Goal: Use online tool/utility: Utilize a website feature to perform a specific function

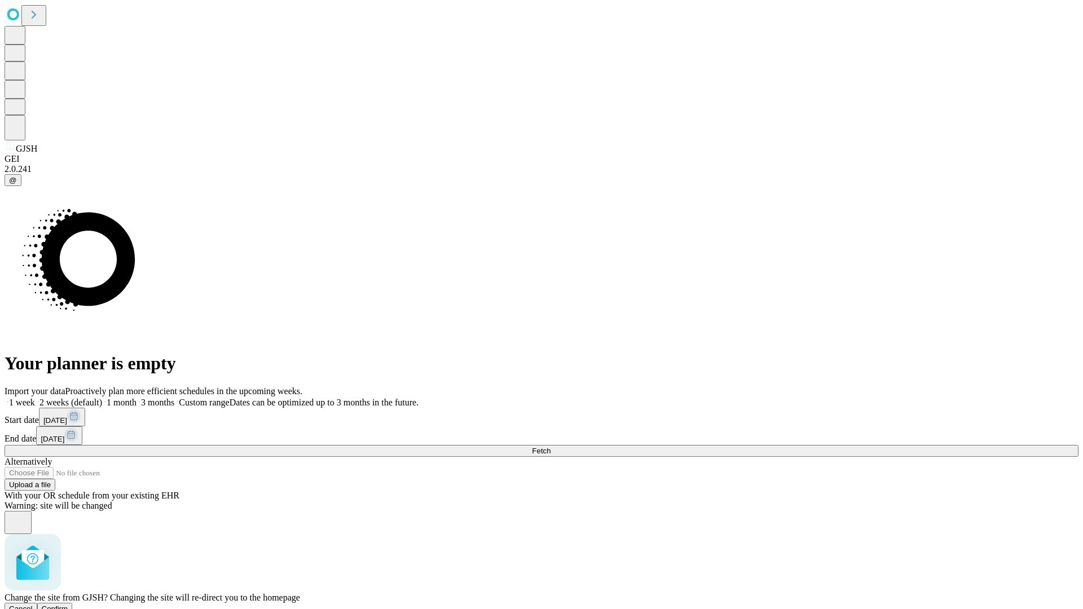
click at [68, 605] on span "Confirm" at bounding box center [55, 609] width 27 height 8
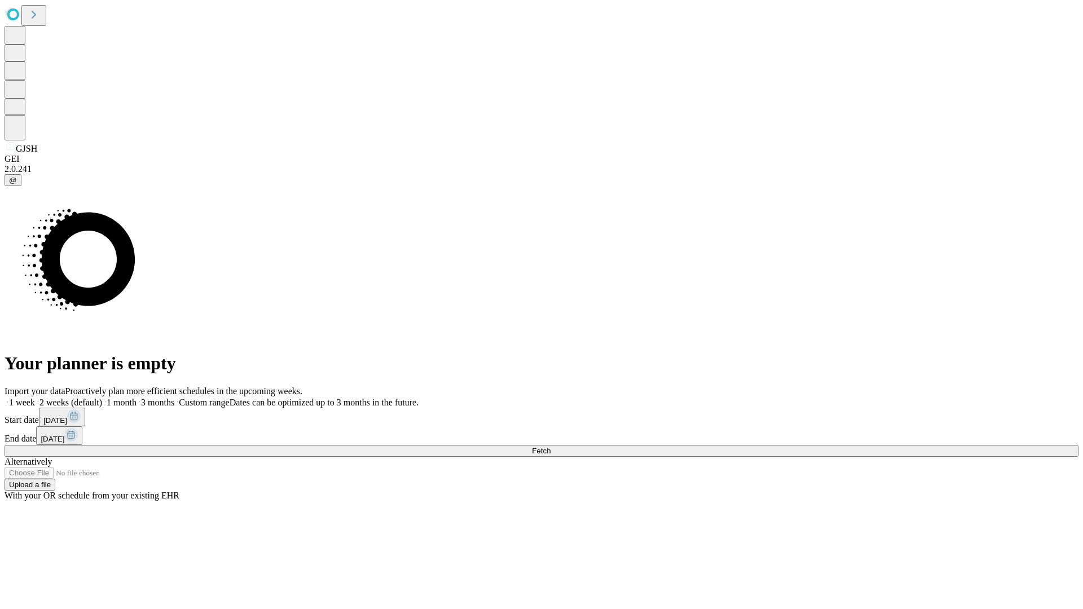
click at [102, 398] on label "2 weeks (default)" at bounding box center [68, 403] width 67 height 10
click at [550, 447] on span "Fetch" at bounding box center [541, 451] width 19 height 8
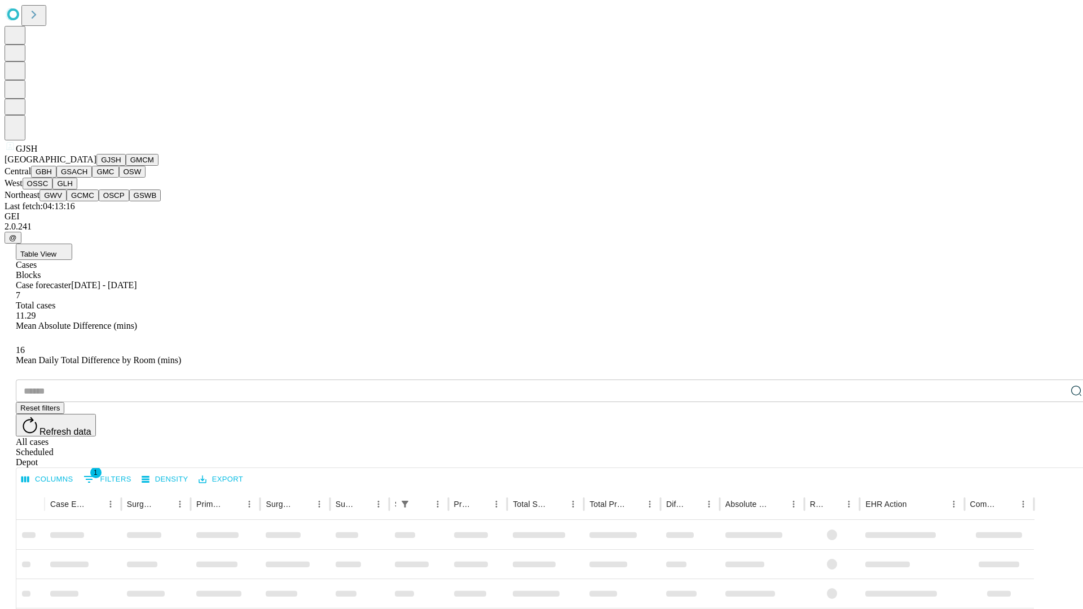
click at [126, 166] on button "GMCM" at bounding box center [142, 160] width 33 height 12
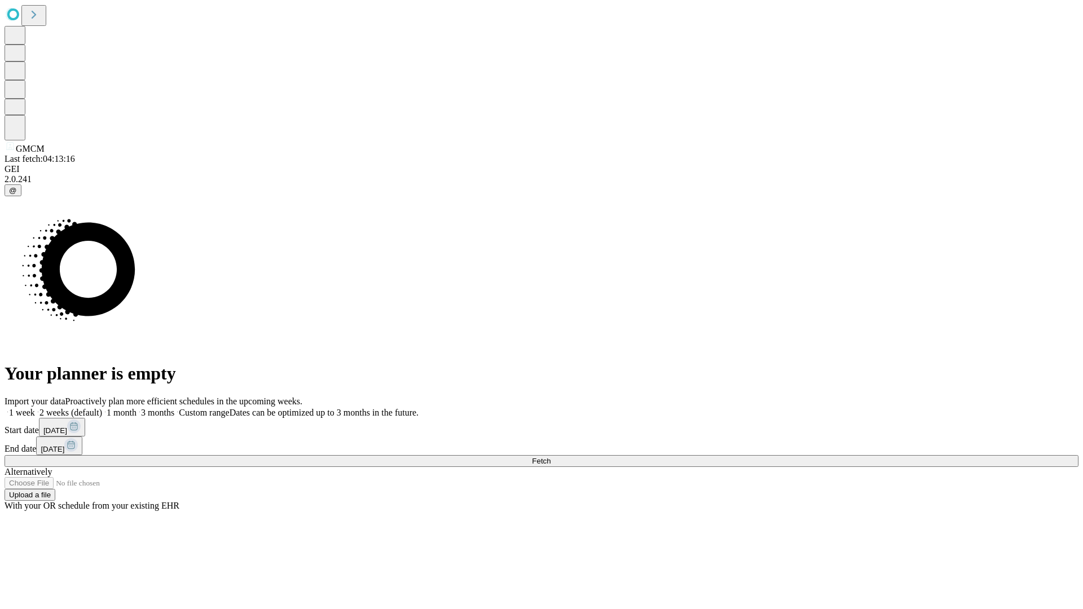
click at [102, 408] on label "2 weeks (default)" at bounding box center [68, 413] width 67 height 10
click at [550, 457] on span "Fetch" at bounding box center [541, 461] width 19 height 8
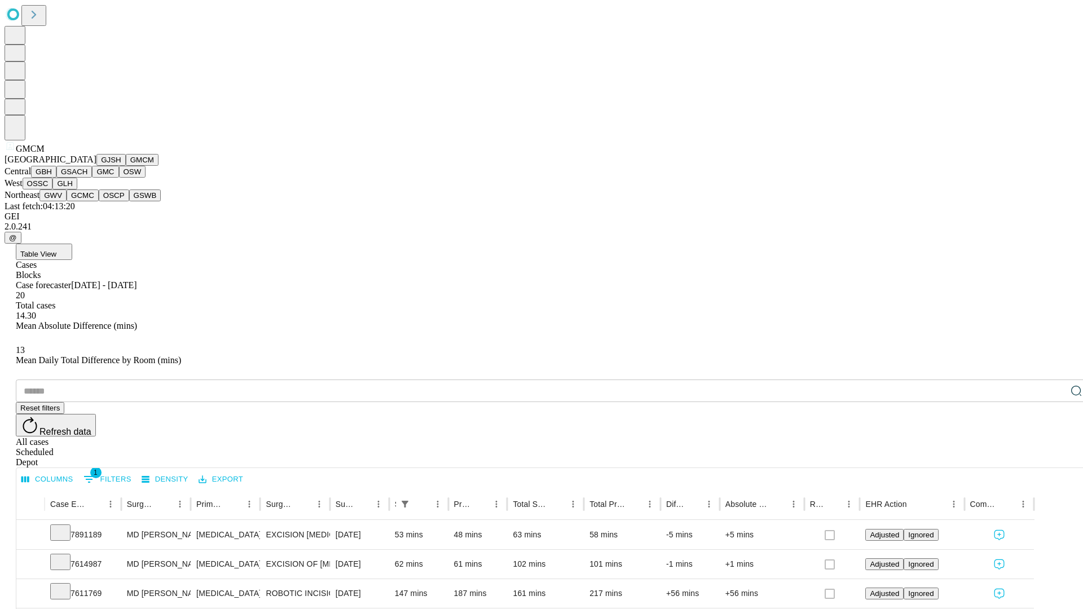
click at [56, 178] on button "GBH" at bounding box center [43, 172] width 25 height 12
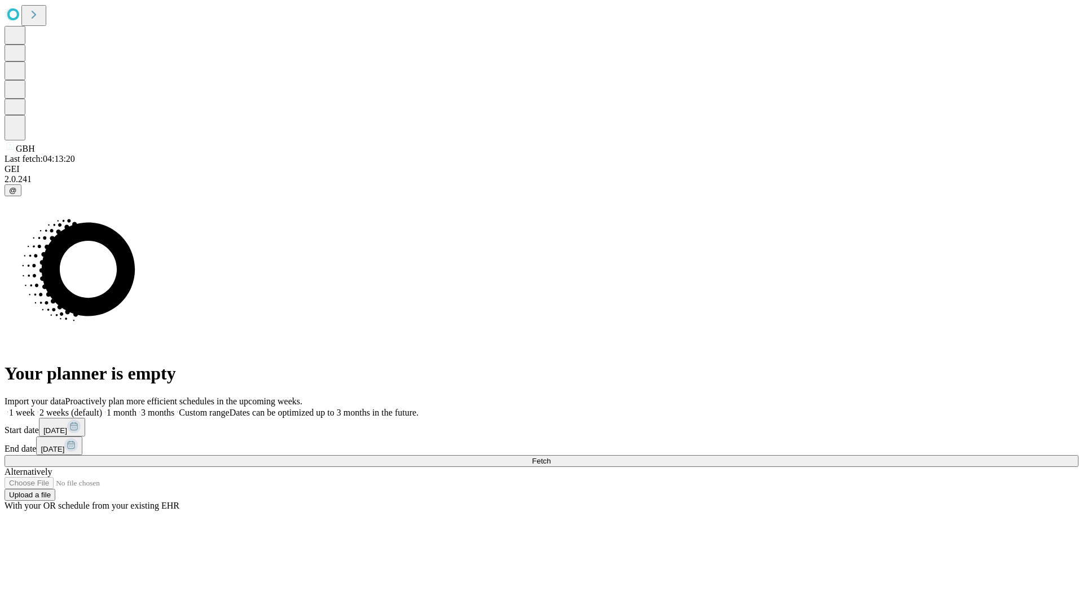
click at [102, 408] on label "2 weeks (default)" at bounding box center [68, 413] width 67 height 10
click at [550, 457] on span "Fetch" at bounding box center [541, 461] width 19 height 8
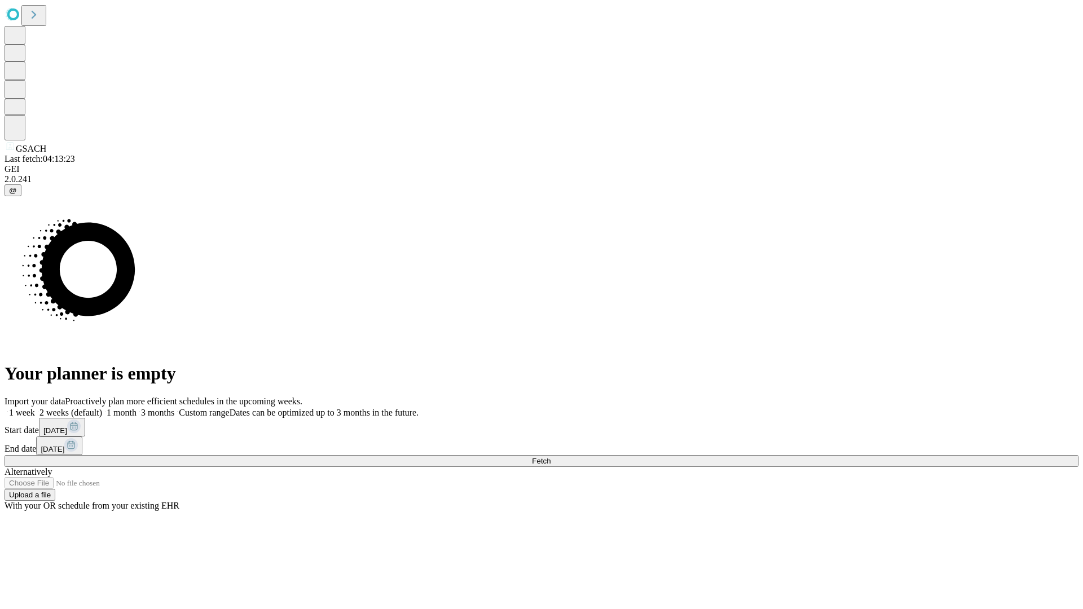
click at [102, 408] on label "2 weeks (default)" at bounding box center [68, 413] width 67 height 10
click at [550, 457] on span "Fetch" at bounding box center [541, 461] width 19 height 8
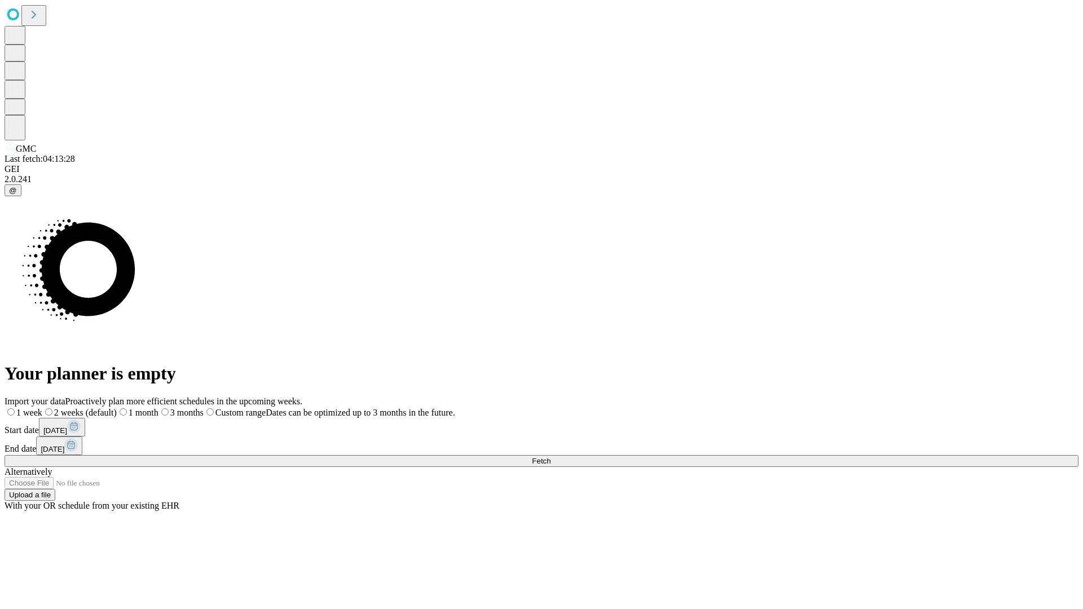
click at [550, 457] on span "Fetch" at bounding box center [541, 461] width 19 height 8
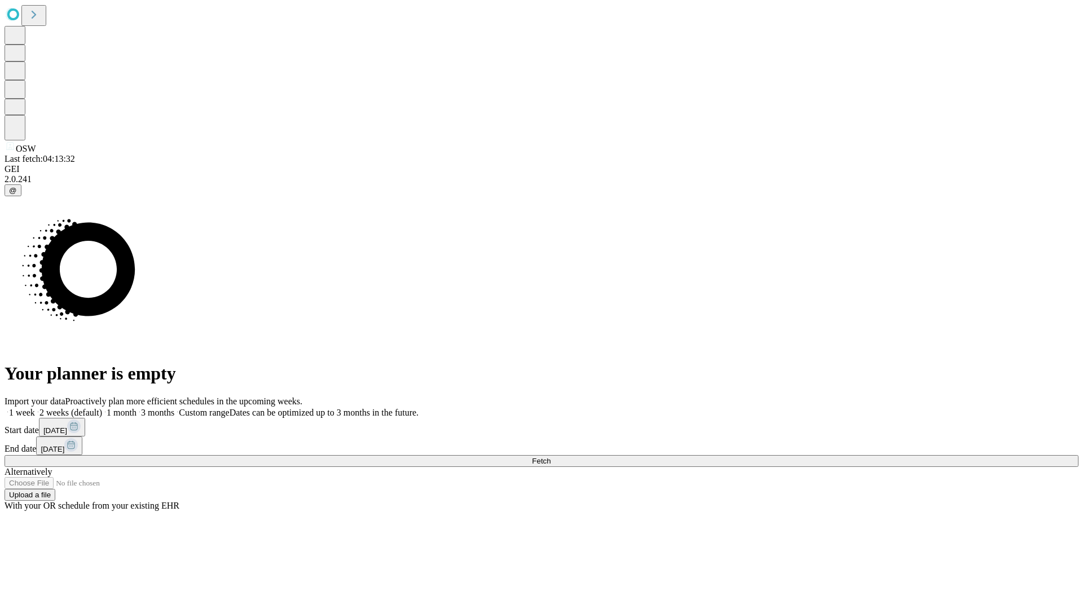
click at [102, 408] on label "2 weeks (default)" at bounding box center [68, 413] width 67 height 10
click at [550, 457] on span "Fetch" at bounding box center [541, 461] width 19 height 8
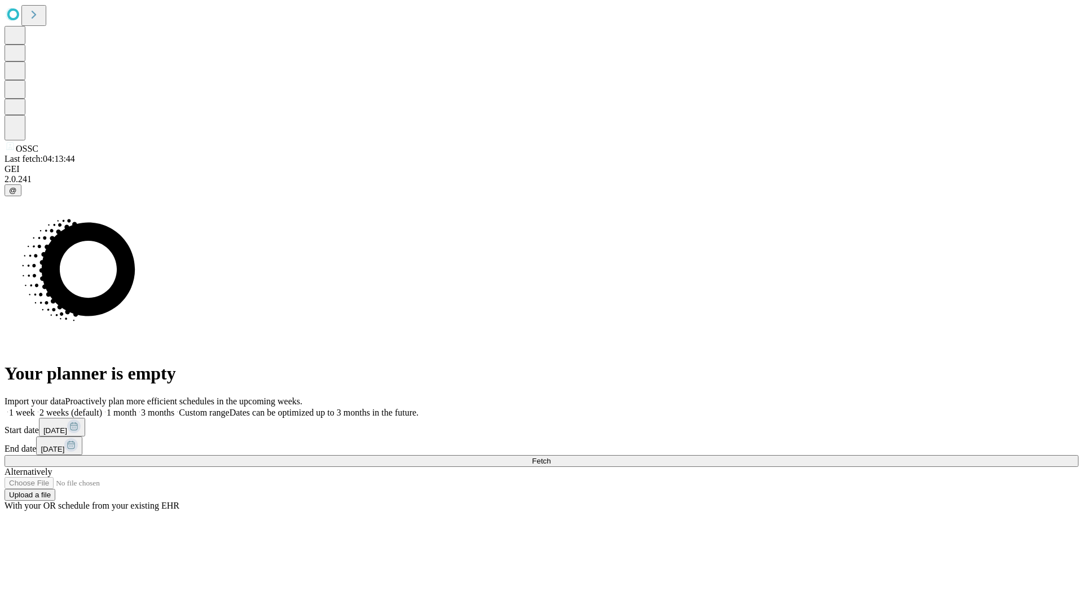
click at [102, 408] on label "2 weeks (default)" at bounding box center [68, 413] width 67 height 10
click at [550, 457] on span "Fetch" at bounding box center [541, 461] width 19 height 8
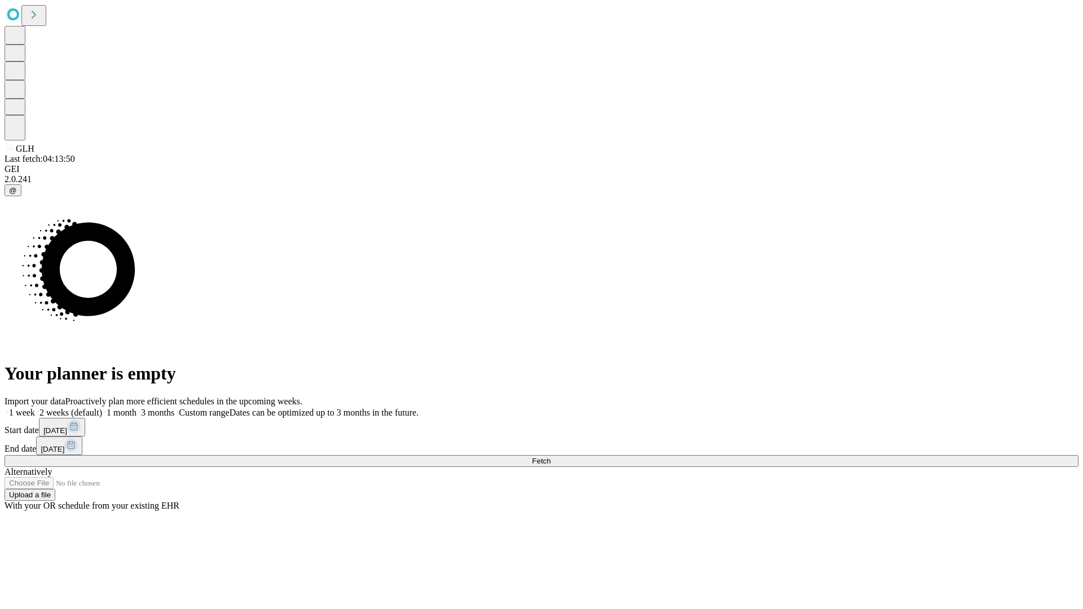
click at [102, 408] on label "2 weeks (default)" at bounding box center [68, 413] width 67 height 10
click at [550, 457] on span "Fetch" at bounding box center [541, 461] width 19 height 8
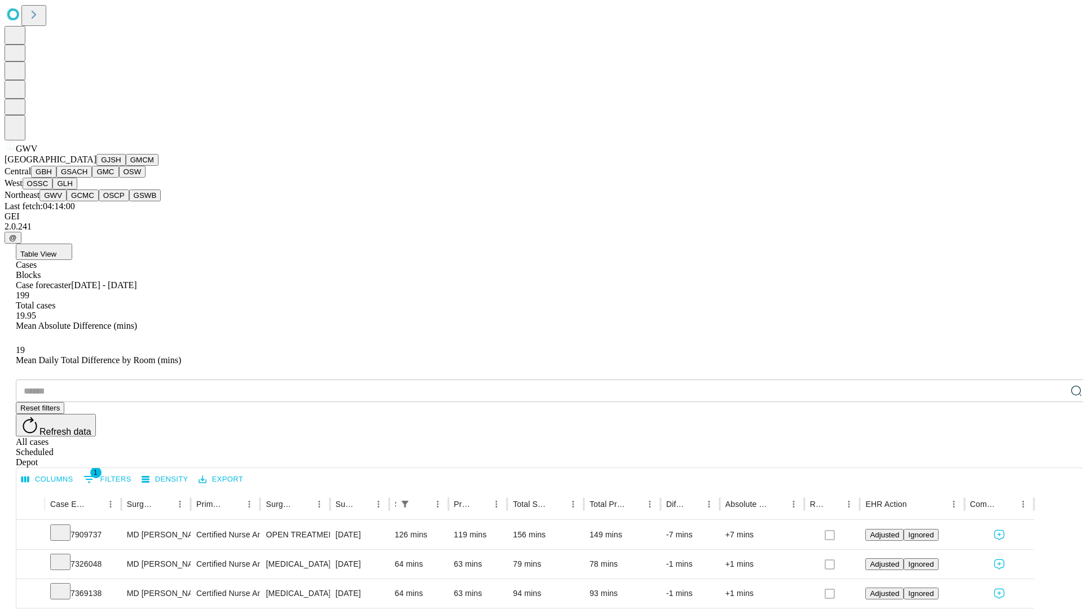
click at [87, 201] on button "GCMC" at bounding box center [83, 196] width 32 height 12
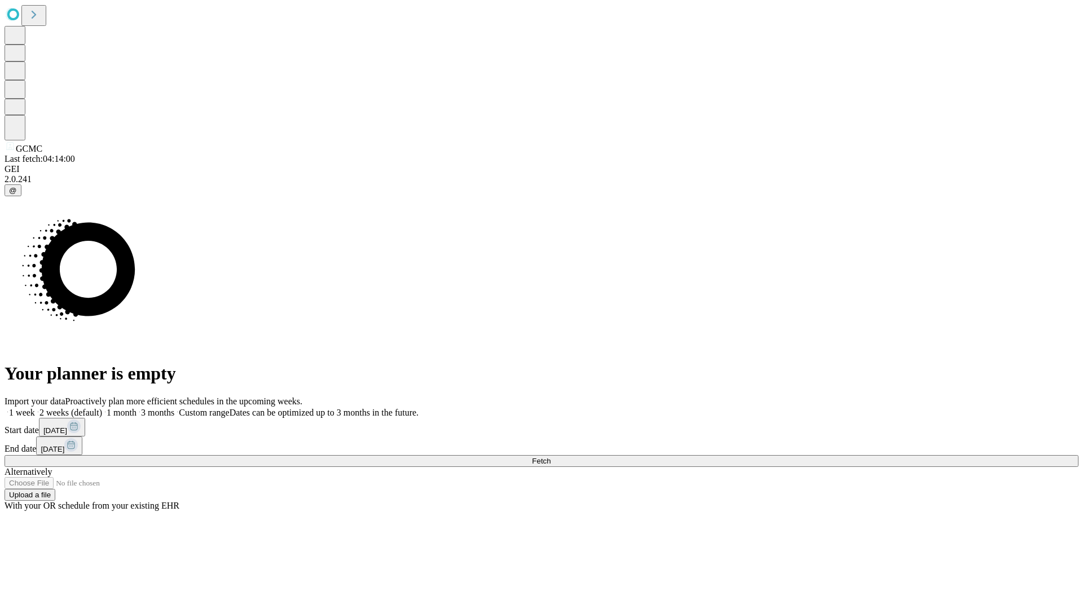
click at [102, 408] on label "2 weeks (default)" at bounding box center [68, 413] width 67 height 10
click at [550, 457] on span "Fetch" at bounding box center [541, 461] width 19 height 8
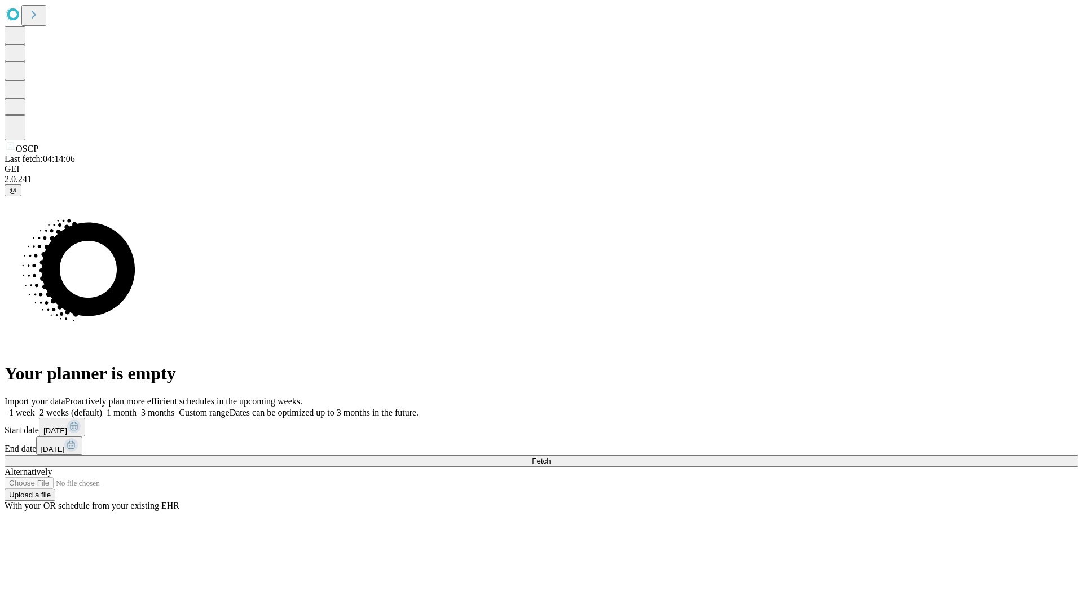
click at [102, 408] on label "2 weeks (default)" at bounding box center [68, 413] width 67 height 10
click at [550, 457] on span "Fetch" at bounding box center [541, 461] width 19 height 8
